Goal: Task Accomplishment & Management: Manage account settings

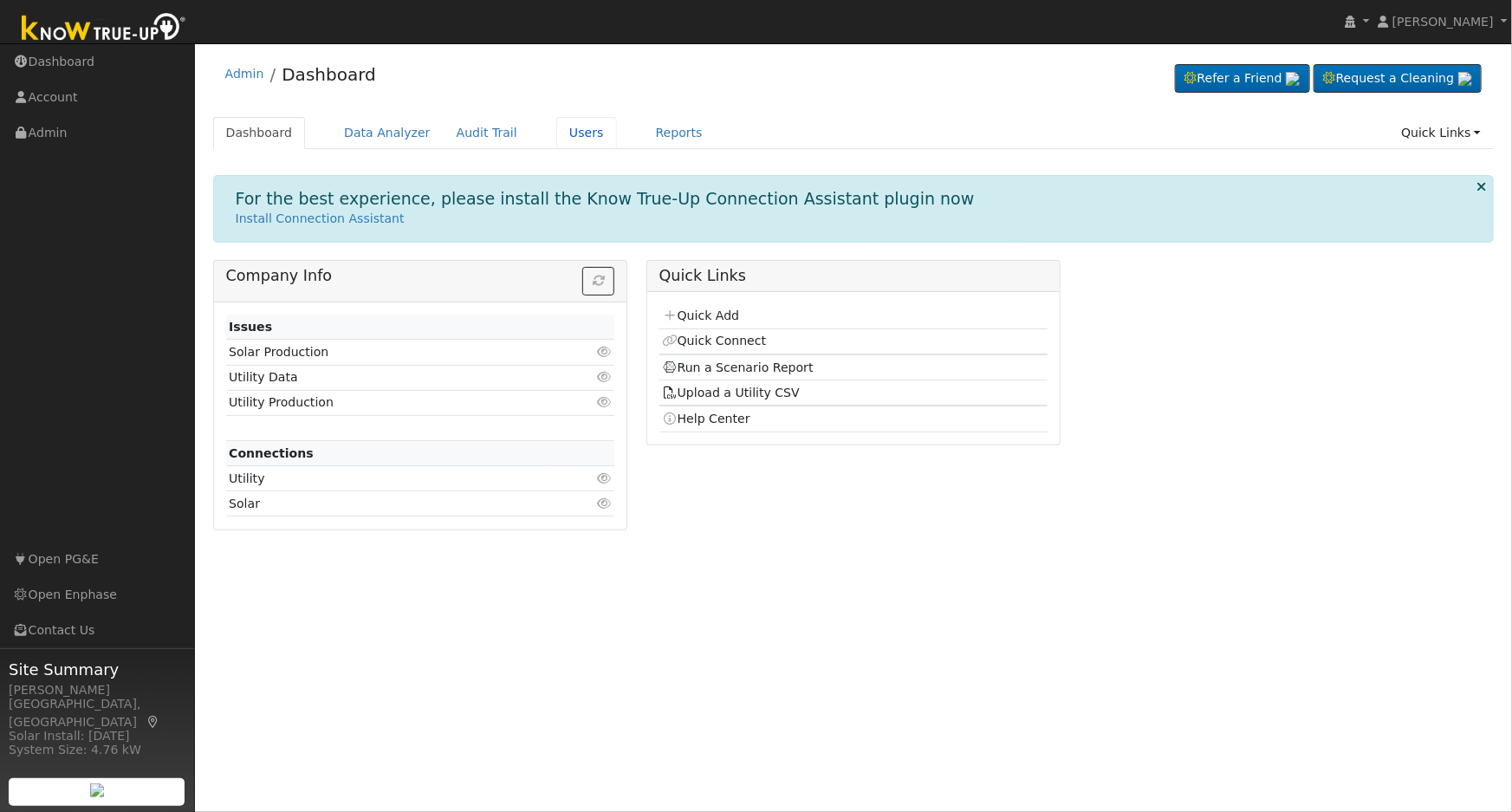
click at [562, 130] on link "Users" at bounding box center [586, 132] width 60 height 32
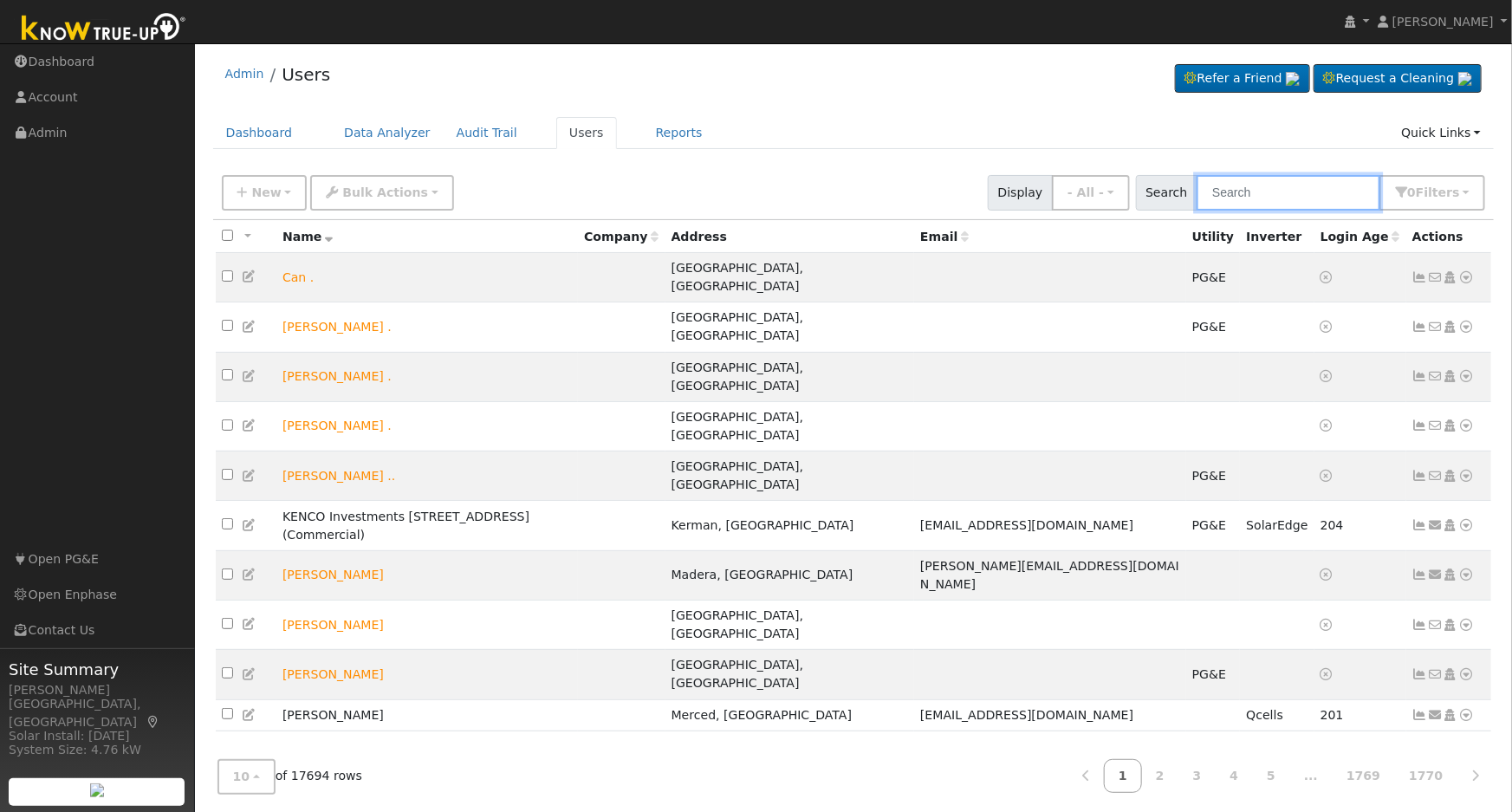
click at [1272, 183] on input "text" at bounding box center [1288, 192] width 183 height 36
paste input "Jeff Reich"
type input "Jeff Reich"
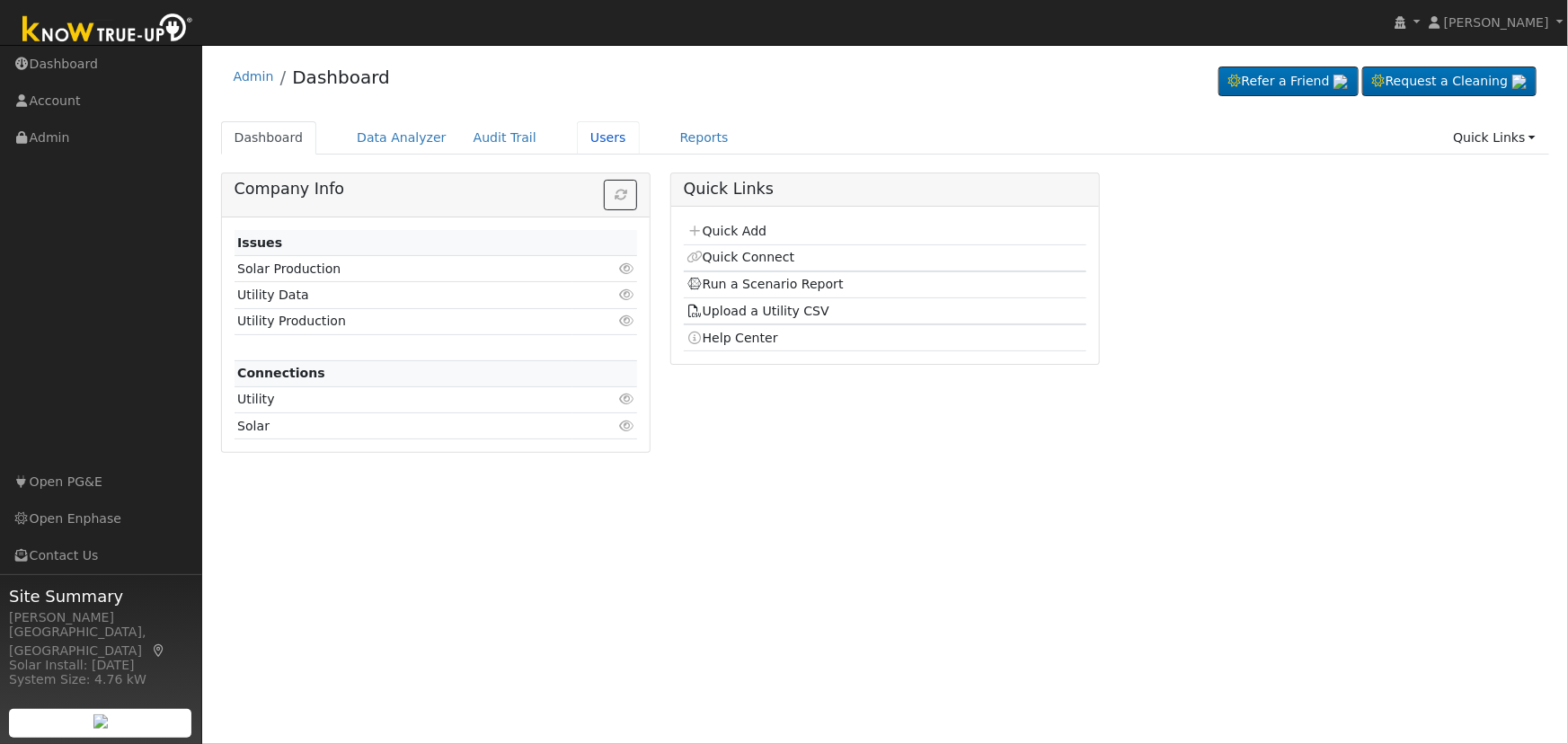
click at [577, 141] on link "Users" at bounding box center [608, 137] width 63 height 33
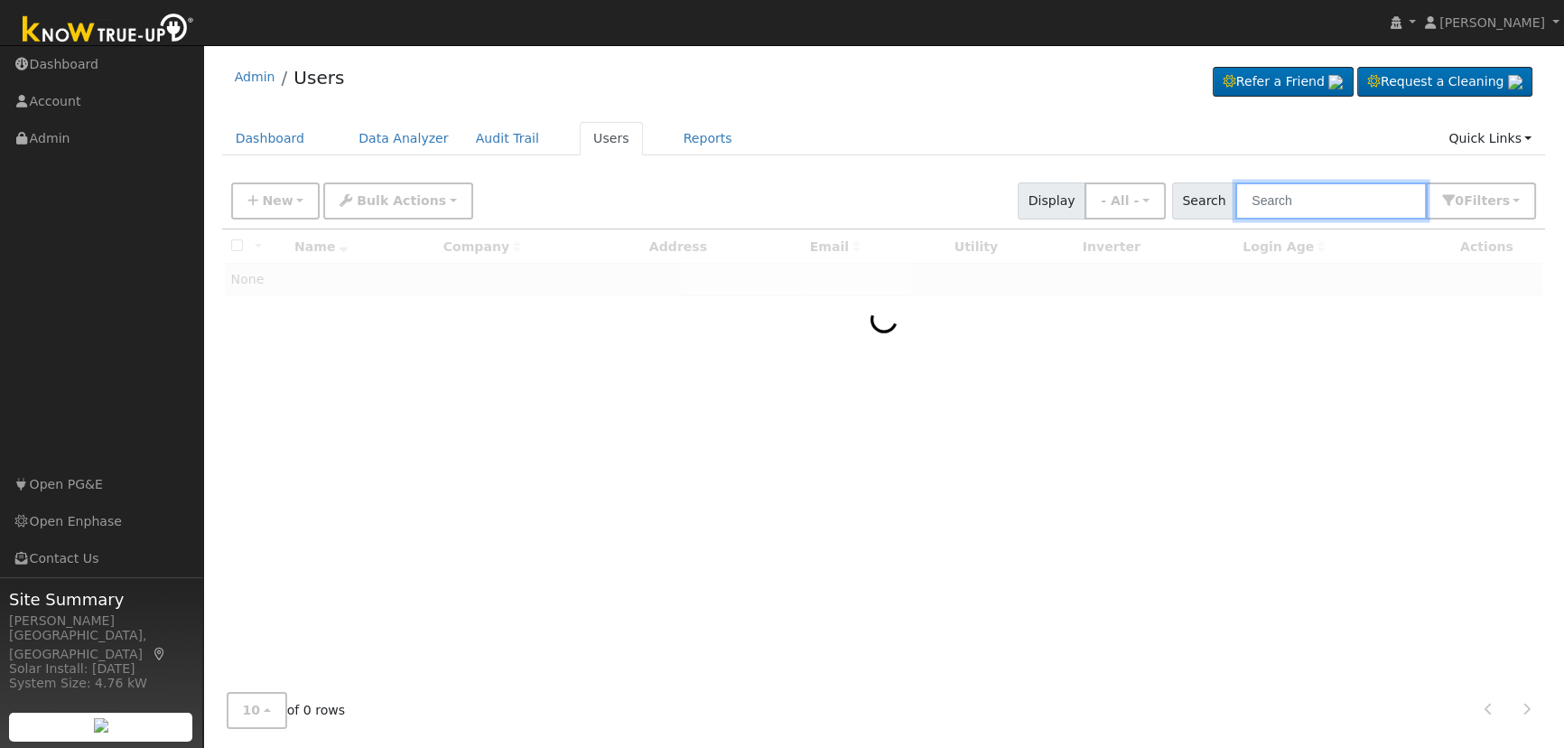
click at [1362, 203] on input "text" at bounding box center [1331, 200] width 191 height 37
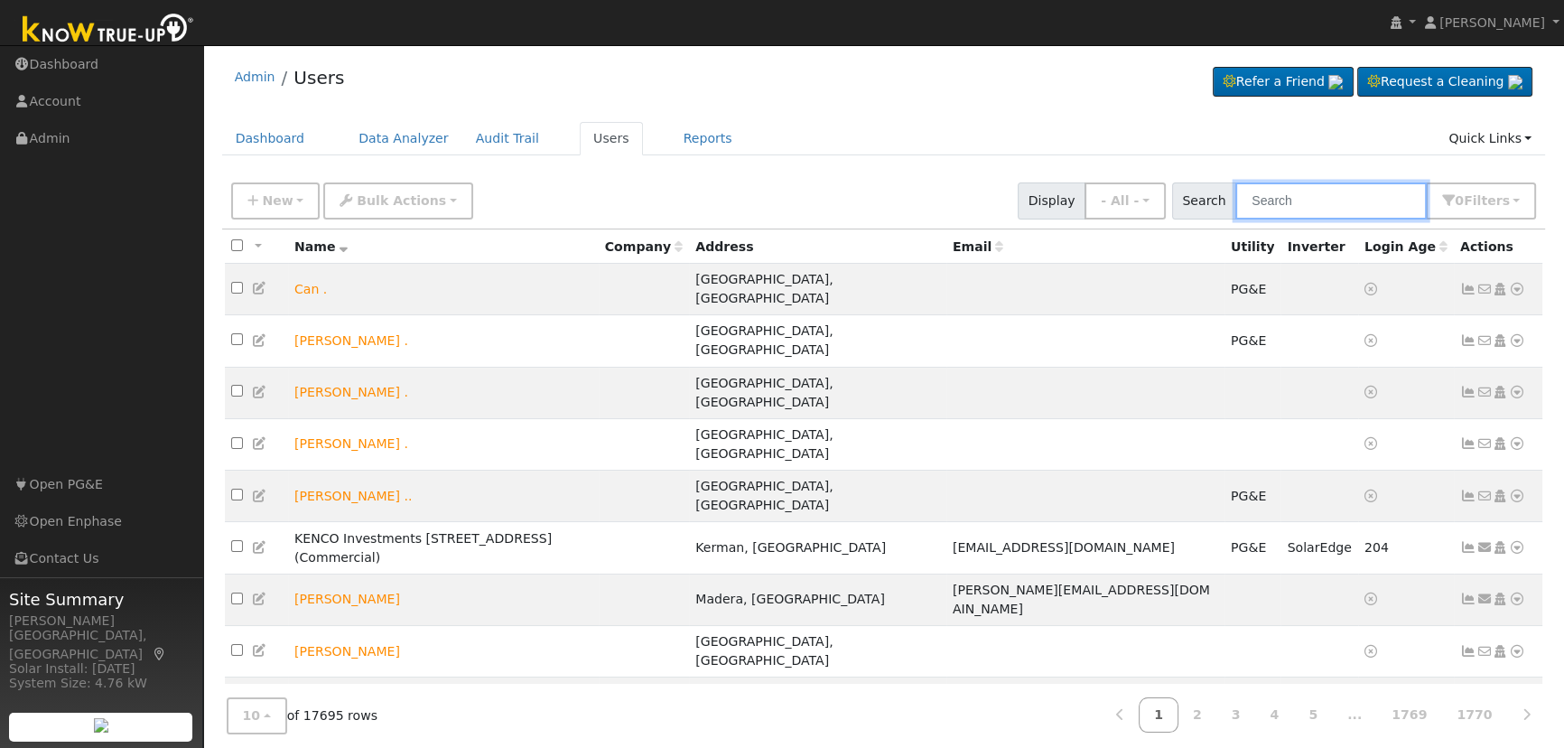
paste input "Veronica Lopez"
type input "Veronica Lopez"
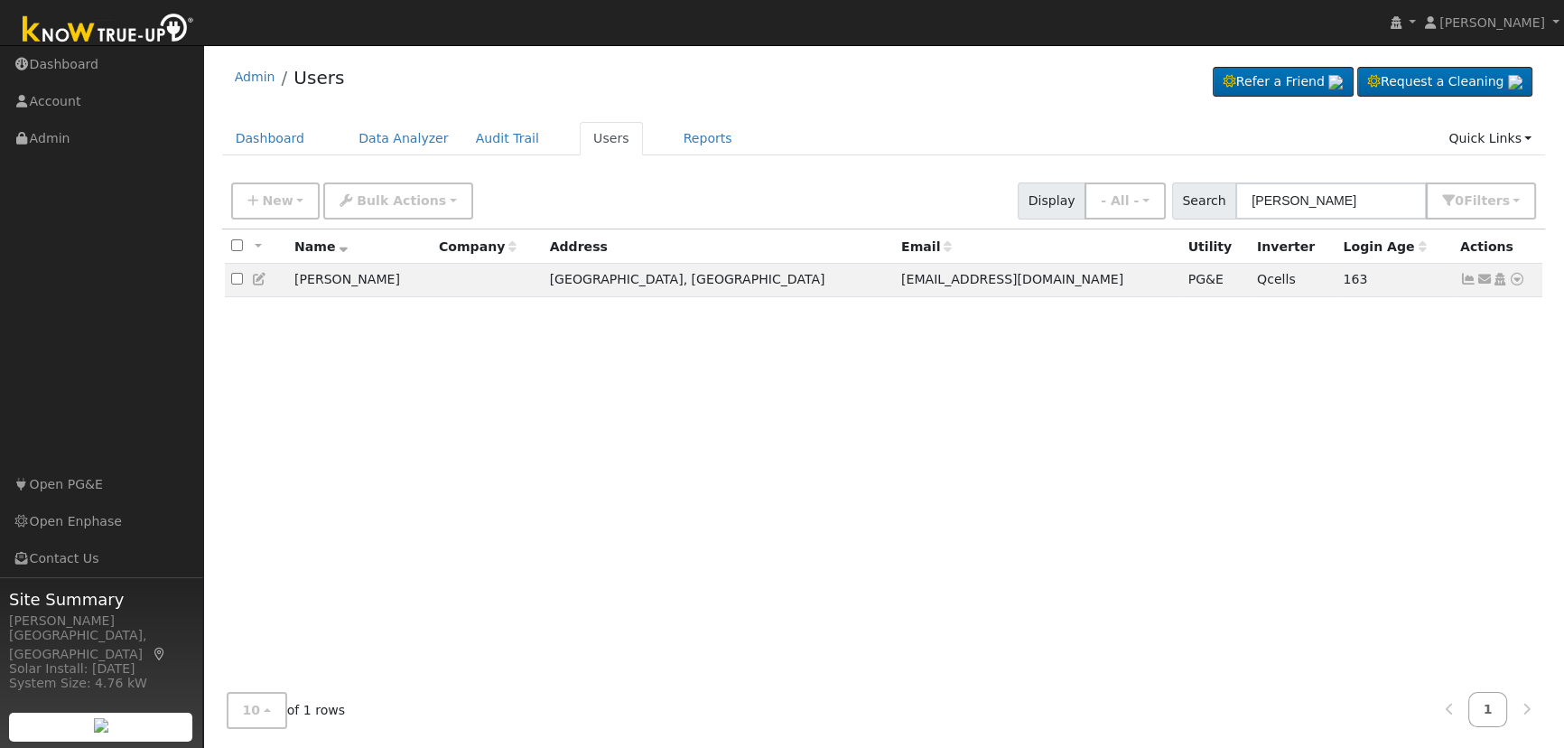
click at [1514, 280] on icon at bounding box center [1517, 279] width 16 height 13
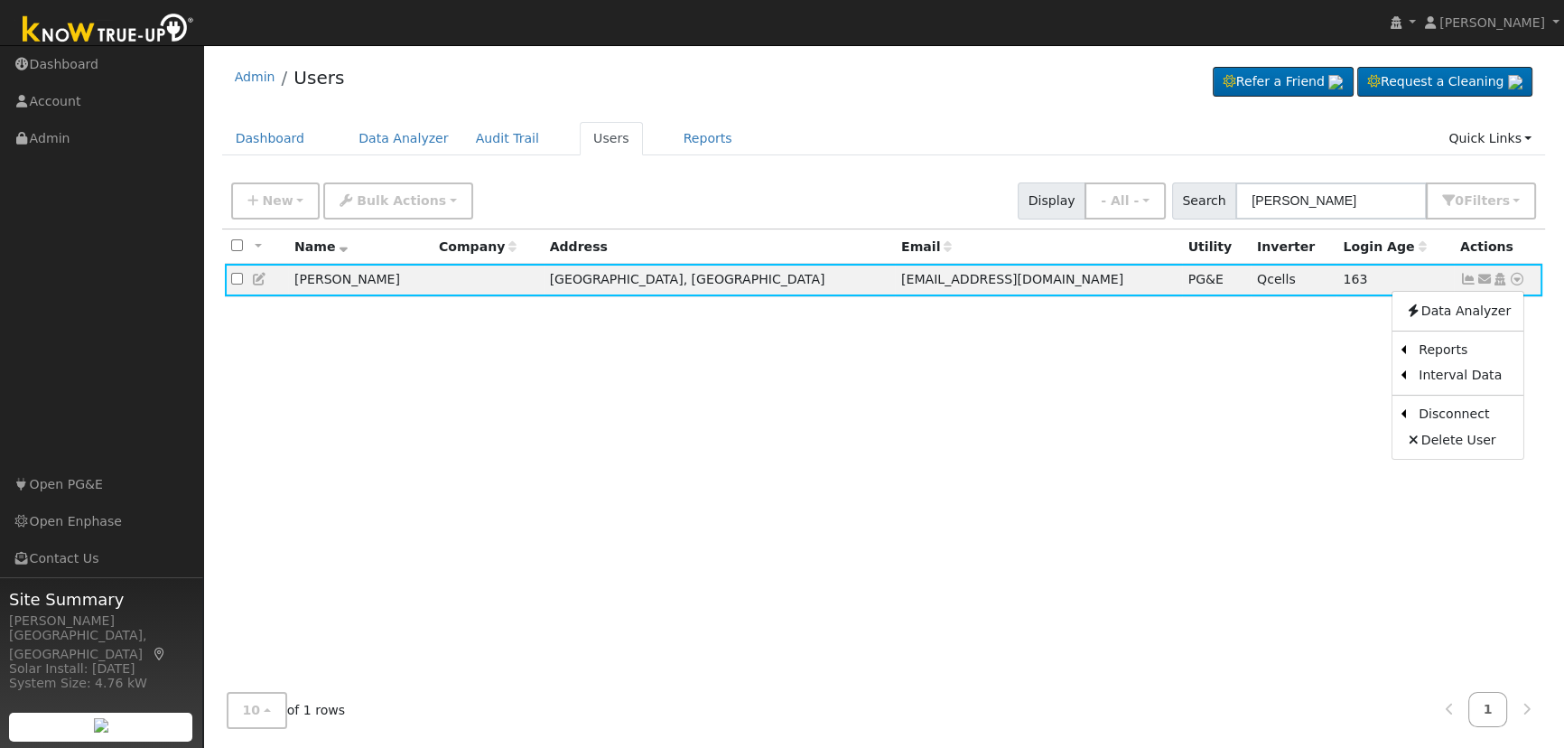
click at [1502, 280] on icon at bounding box center [1500, 279] width 16 height 13
